Goal: Task Accomplishment & Management: Use online tool/utility

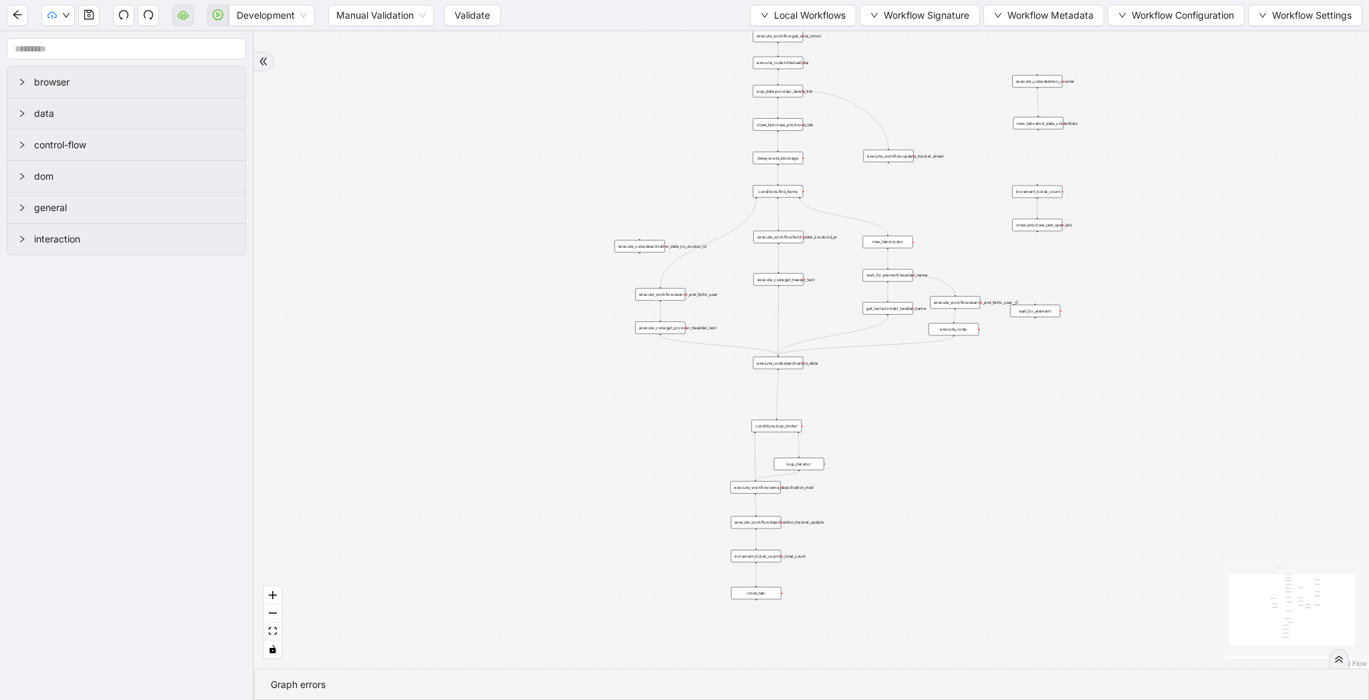
drag, startPoint x: 647, startPoint y: 175, endPoint x: 525, endPoint y: 274, distance: 157.3
click at [525, 274] on div "trigger execute_workflow:get_data_retool execute_code:deletion_counter new_tab:…" at bounding box center [811, 349] width 1115 height 637
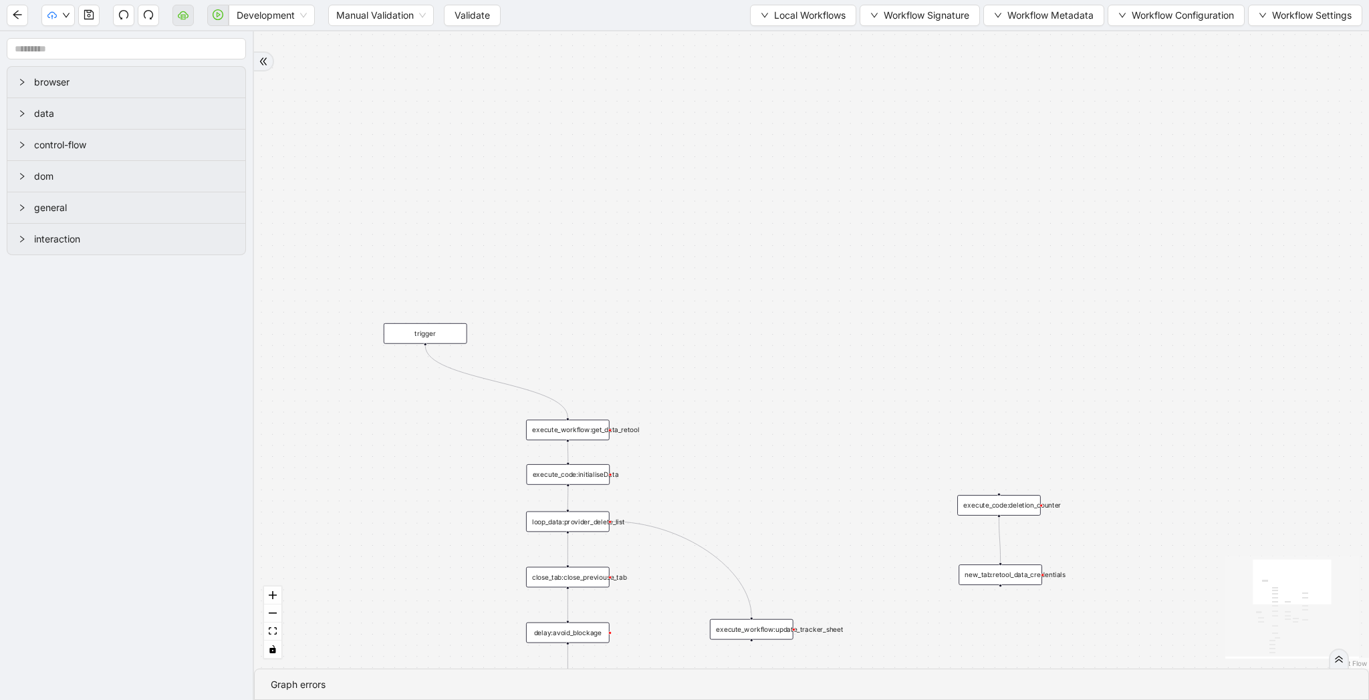
drag, startPoint x: 855, startPoint y: 71, endPoint x: 713, endPoint y: 468, distance: 421.7
click at [713, 468] on div "trigger execute_workflow:get_data_retool execute_code:deletion_counter new_tab:…" at bounding box center [811, 349] width 1115 height 637
click at [778, 12] on span "Local Workflows" at bounding box center [810, 15] width 72 height 15
click at [591, 434] on div "execute_workflow:get_data_retool" at bounding box center [568, 430] width 84 height 21
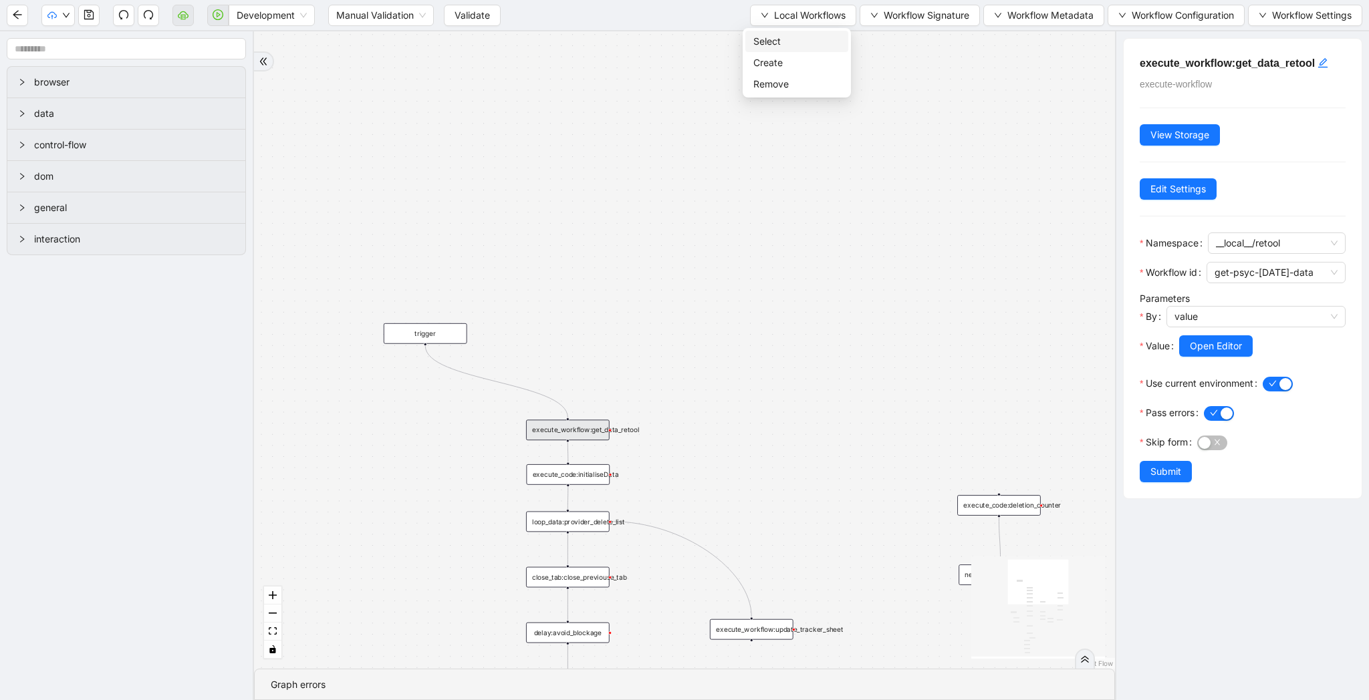
click at [787, 43] on span "Select" at bounding box center [796, 41] width 87 height 15
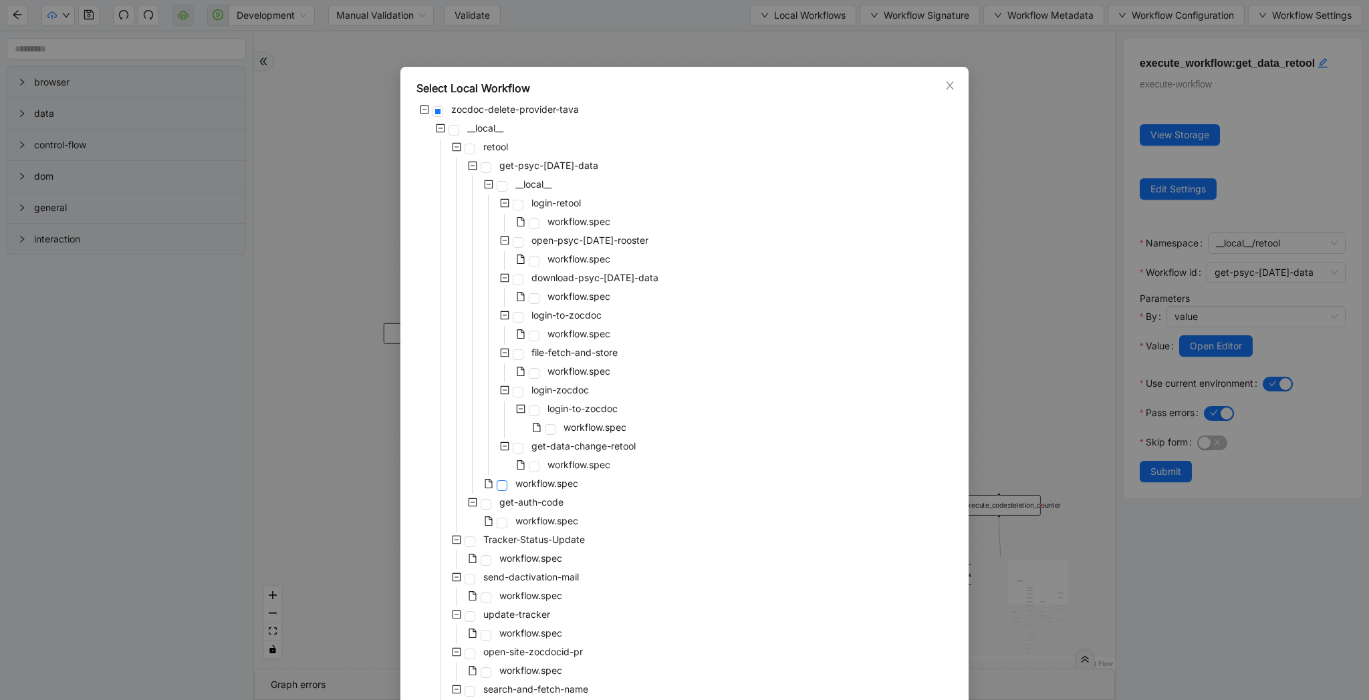
click at [497, 489] on span at bounding box center [501, 485] width 11 height 11
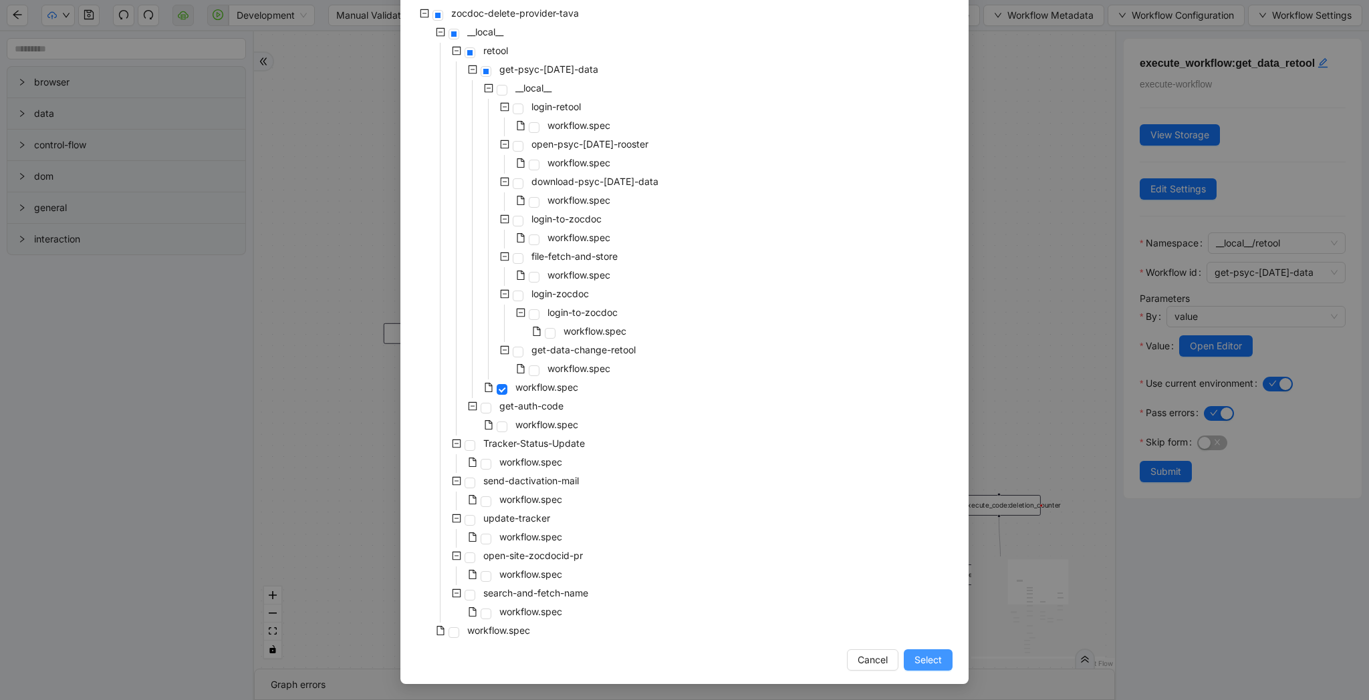
click at [914, 662] on span "Select" at bounding box center [927, 660] width 27 height 15
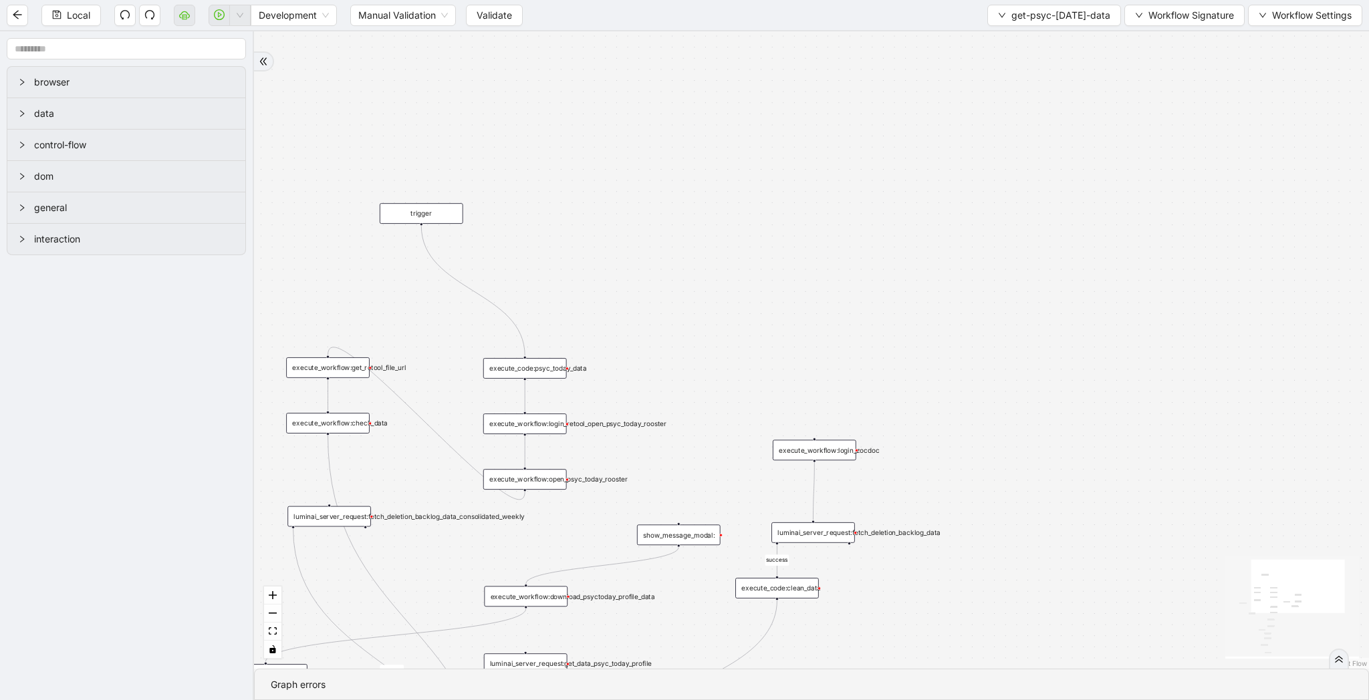
drag, startPoint x: 677, startPoint y: 379, endPoint x: 894, endPoint y: 354, distance: 218.6
click at [894, 354] on div "success success fallback success success data_exist trigger execute_code:psyc_t…" at bounding box center [811, 349] width 1115 height 637
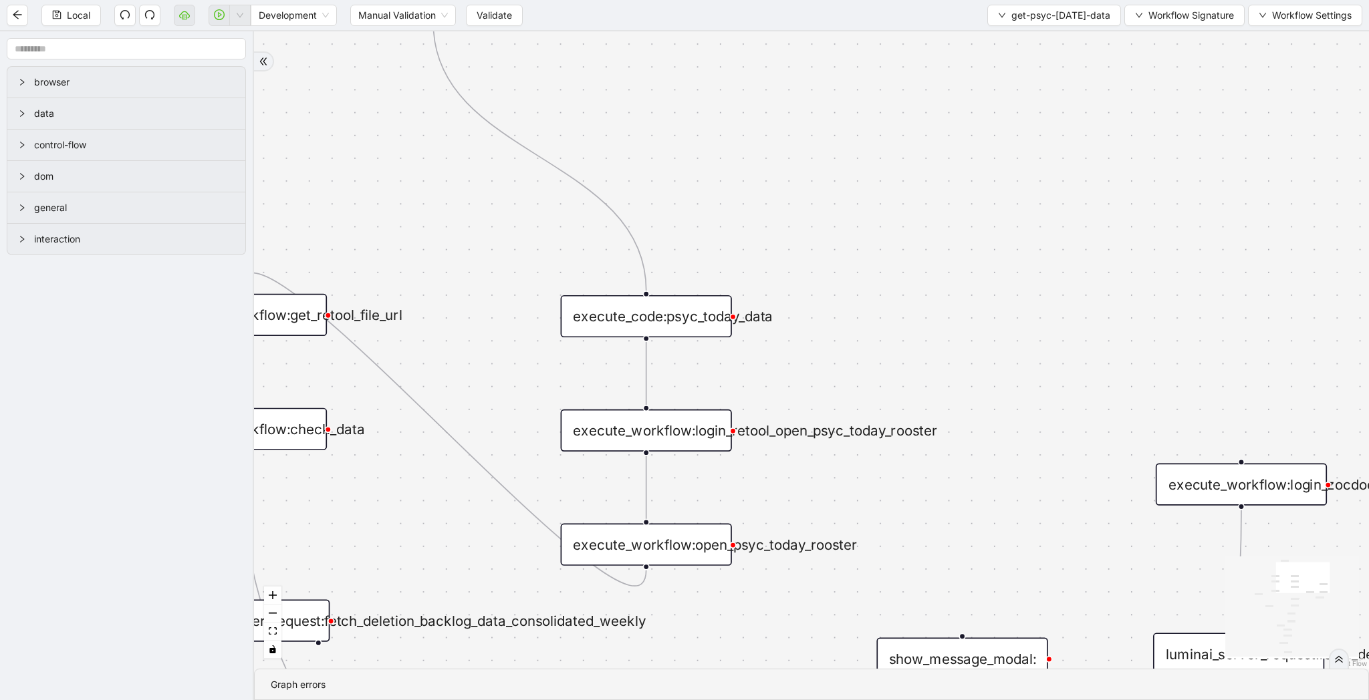
drag, startPoint x: 830, startPoint y: 295, endPoint x: 819, endPoint y: 254, distance: 42.8
click at [830, 239] on div "success success fallback success success data_exist trigger execute_code:psyc_t…" at bounding box center [811, 349] width 1115 height 637
